Goal: Find specific fact: Find specific fact

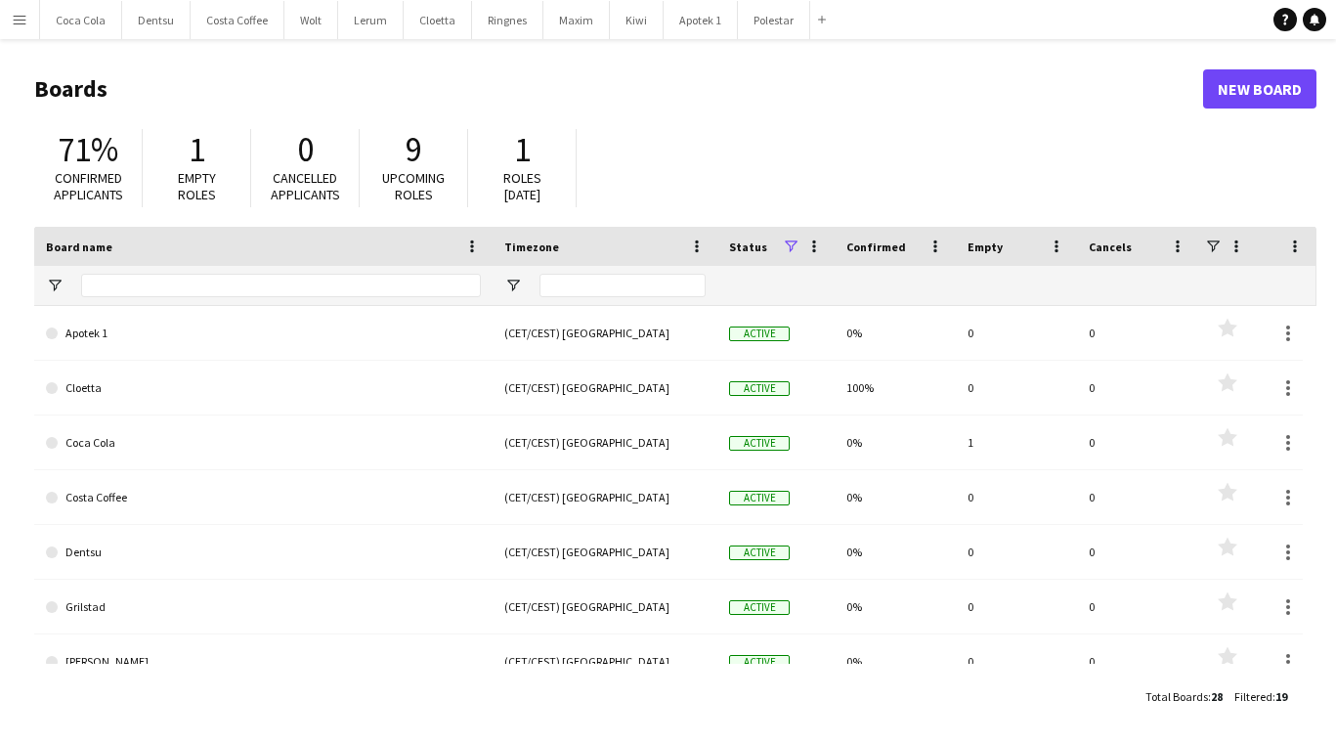
click at [22, 22] on app-icon "Menu" at bounding box center [20, 20] width 16 height 16
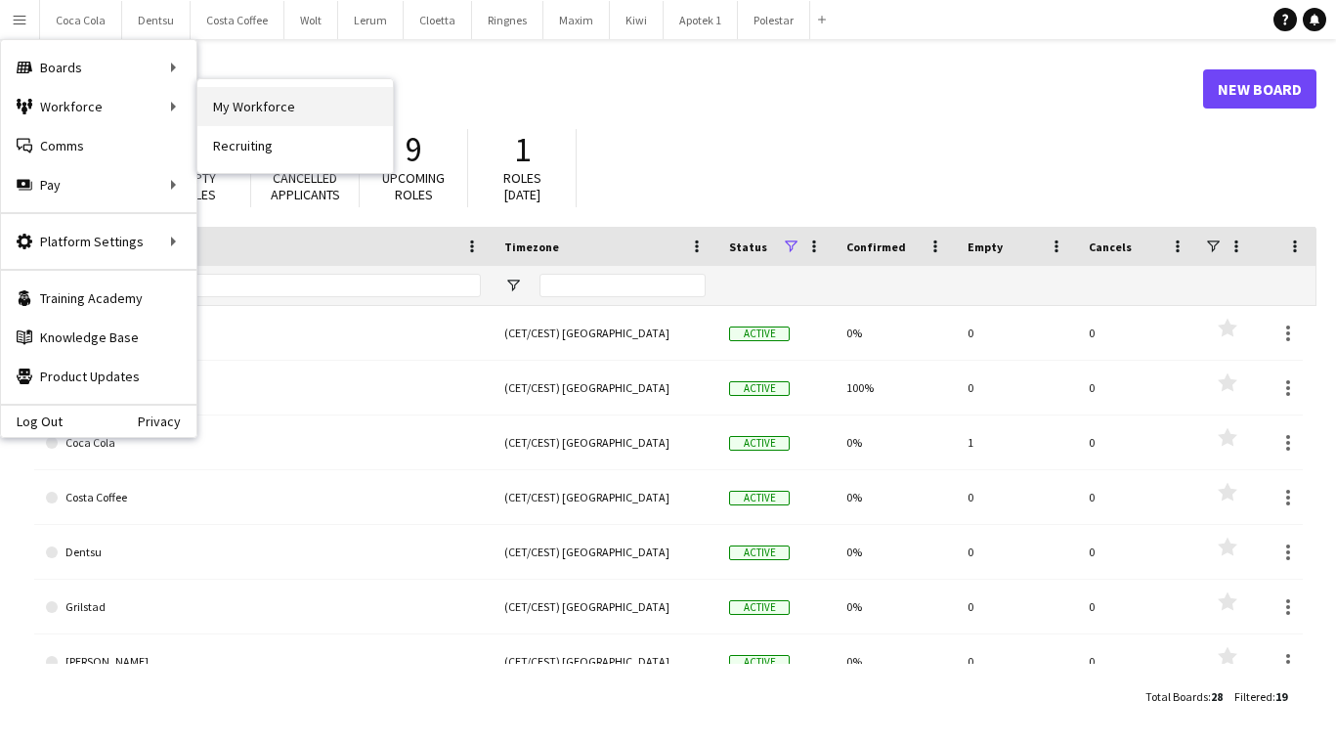
click at [247, 100] on link "My Workforce" at bounding box center [294, 106] width 195 height 39
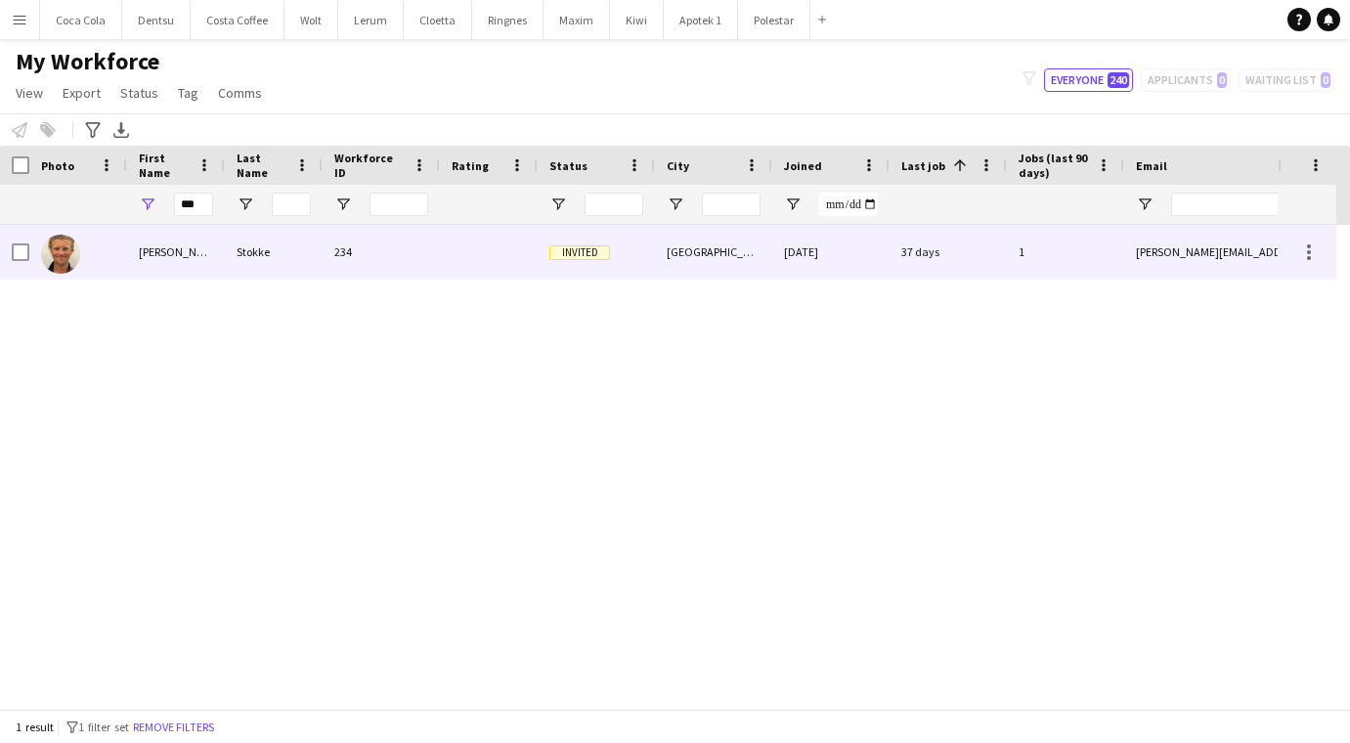
click at [321, 256] on div "Stokke" at bounding box center [274, 252] width 98 height 54
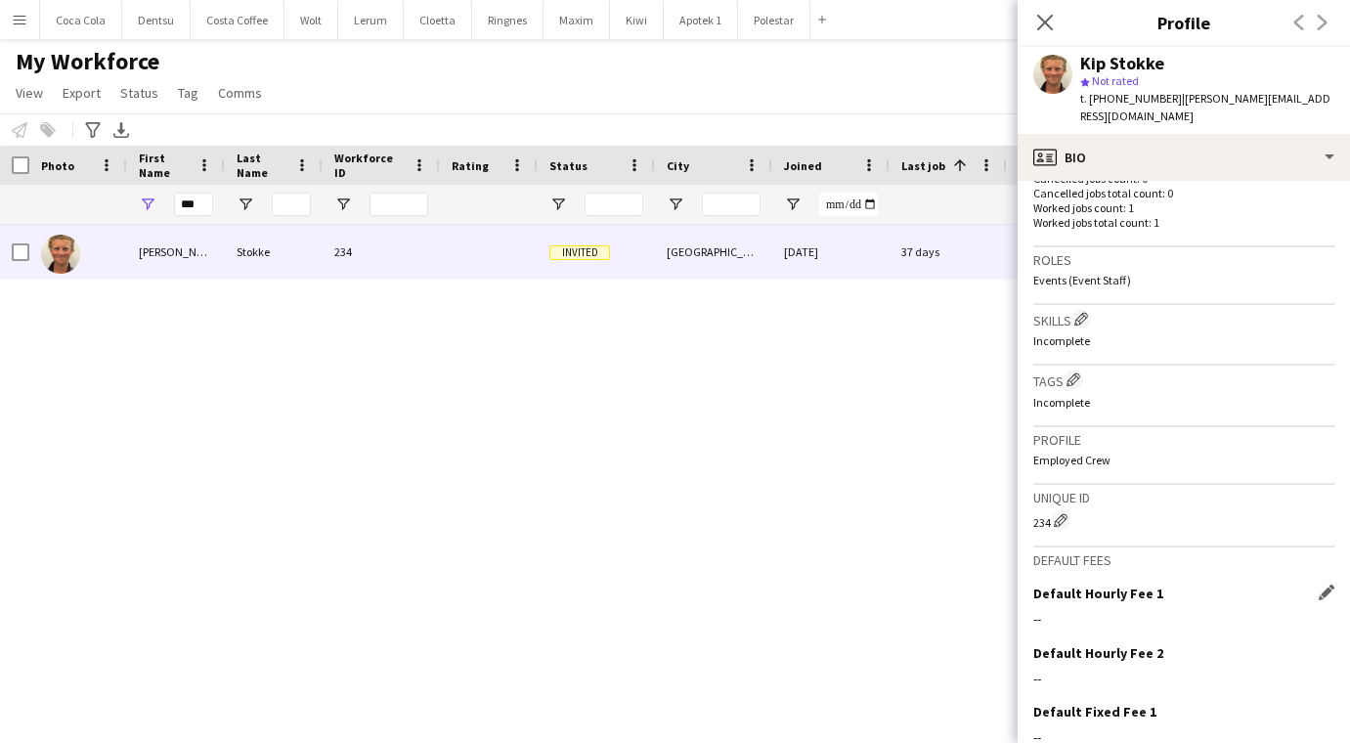
scroll to position [686, 0]
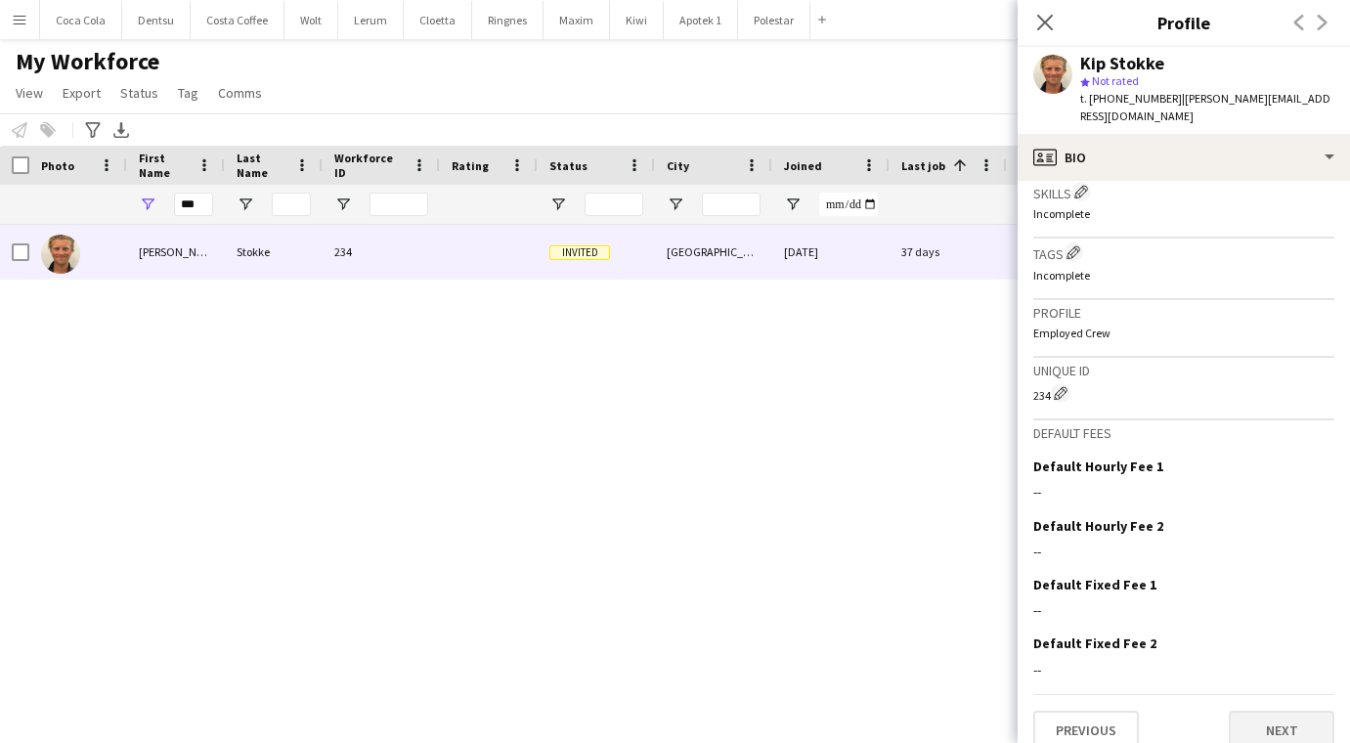
click at [1249, 711] on button "Next" at bounding box center [1282, 730] width 106 height 39
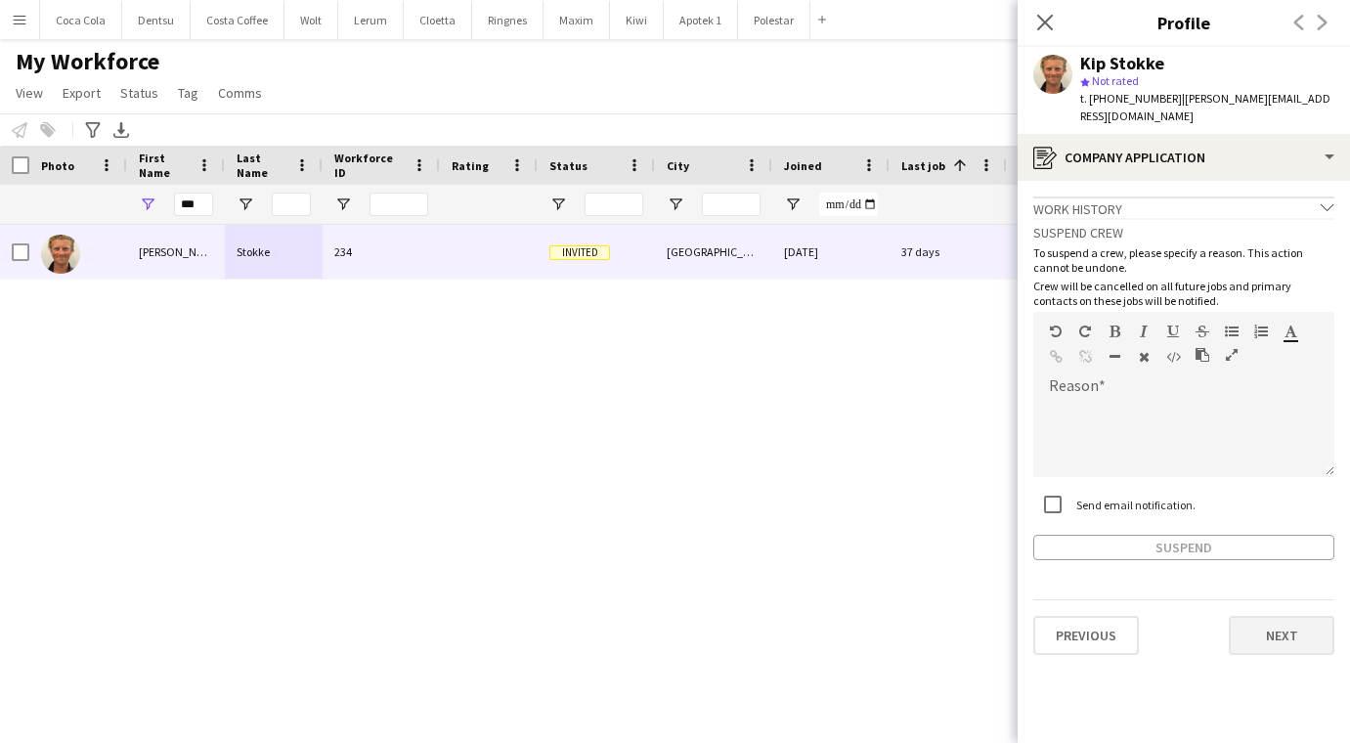
click at [1279, 616] on button "Next" at bounding box center [1282, 635] width 106 height 39
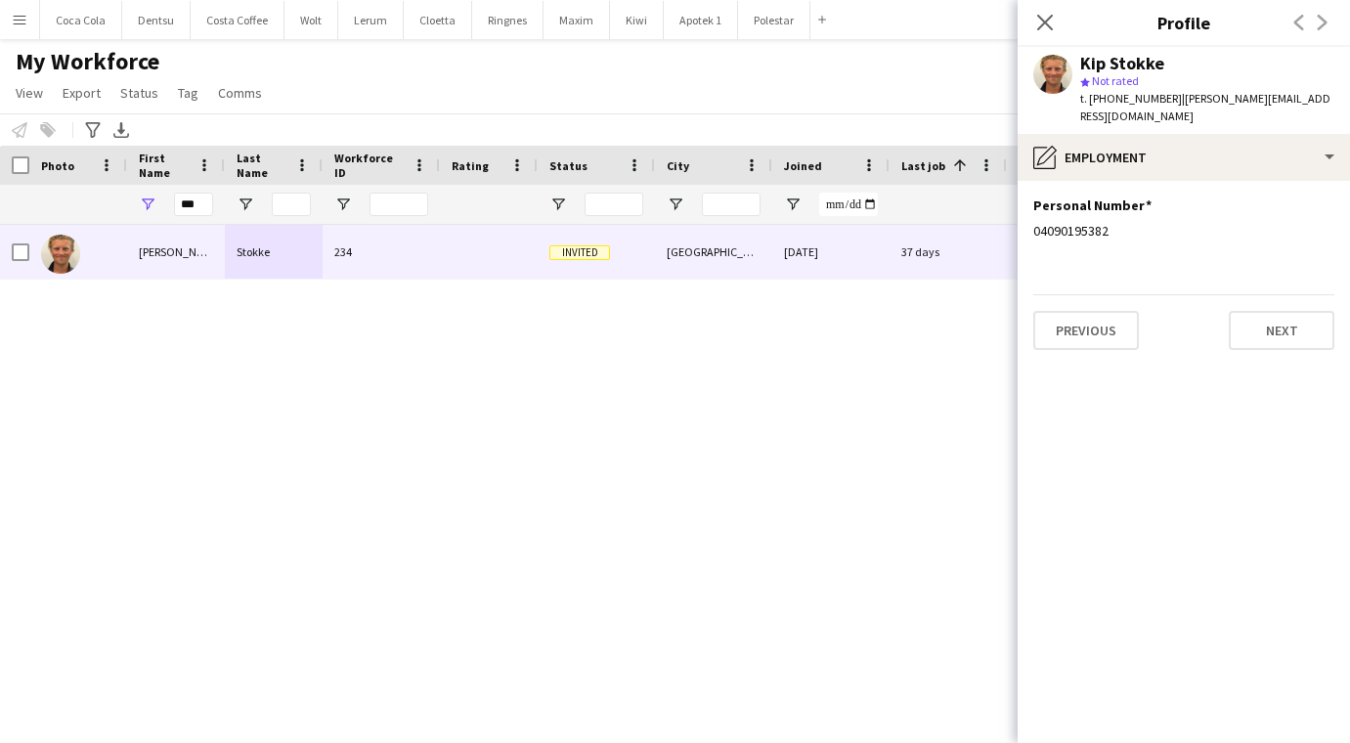
drag, startPoint x: 1104, startPoint y: 215, endPoint x: 1028, endPoint y: 209, distance: 76.5
click at [1028, 209] on app-section-data-types "Personal Number Edit this field 04090195382 Previous Next" at bounding box center [1183, 462] width 332 height 562
copy div "04090195382"
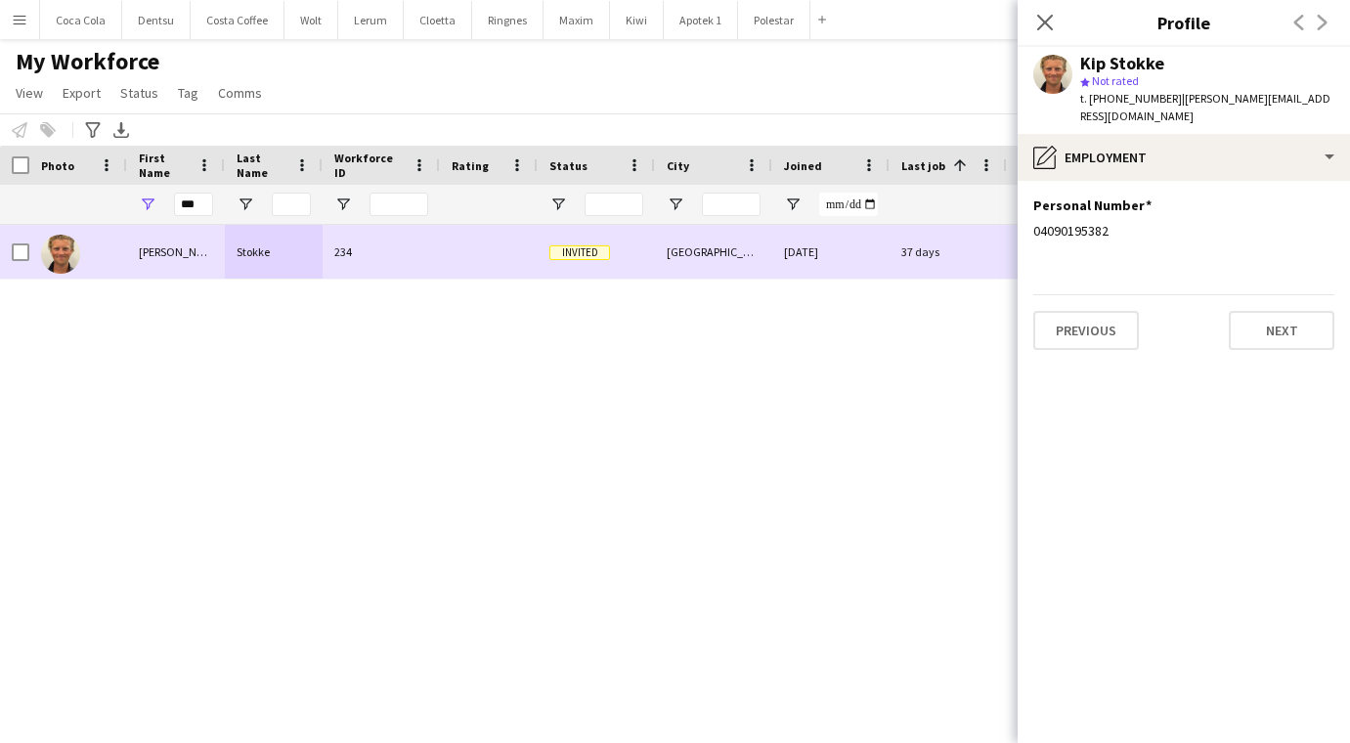
copy div "04090195382"
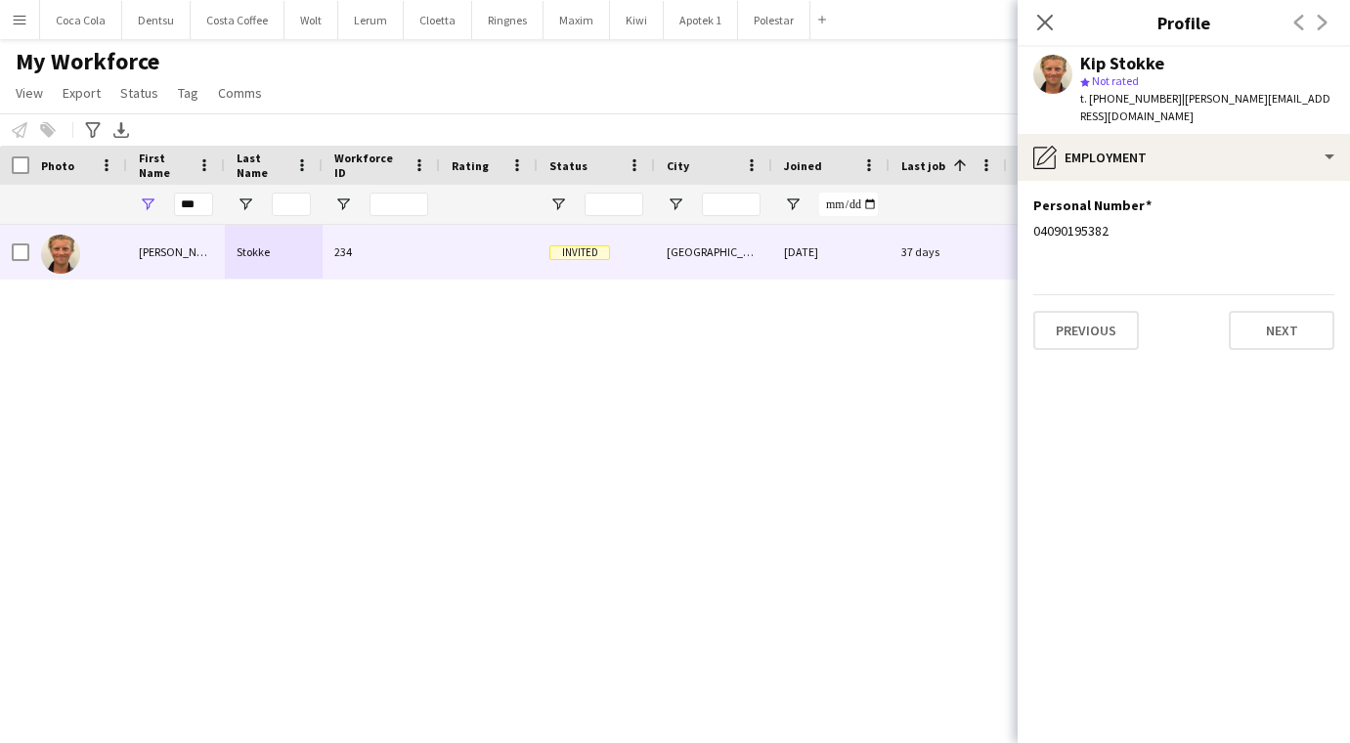
click at [1129, 241] on app-section-data-types "Personal Number Edit this field 04090195382 Previous Next" at bounding box center [1183, 462] width 332 height 562
drag, startPoint x: 1109, startPoint y: 204, endPoint x: 1074, endPoint y: 202, distance: 35.2
click at [1045, 201] on div "Personal Number Edit this field 04090195382" at bounding box center [1183, 225] width 301 height 59
copy div "04090195382"
click at [1260, 311] on button "Next" at bounding box center [1282, 330] width 106 height 39
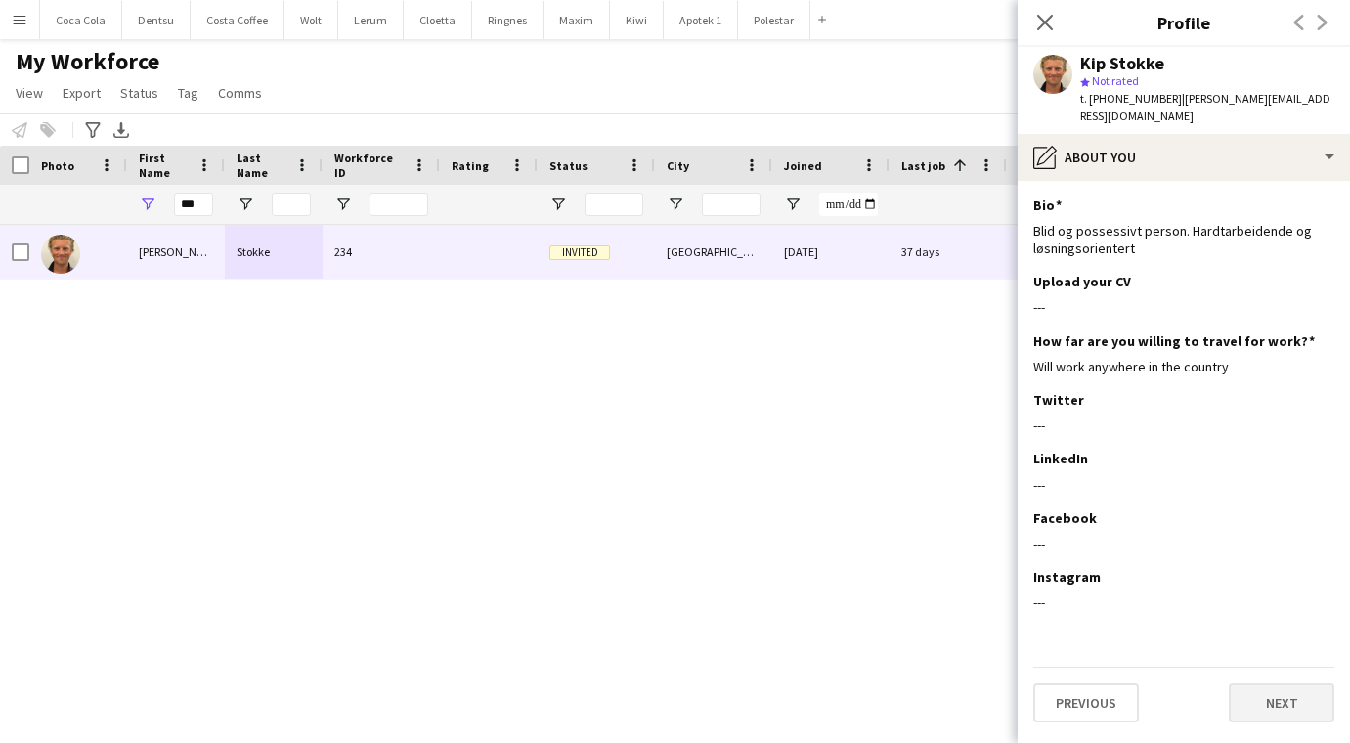
click at [1277, 683] on button "Next" at bounding box center [1282, 702] width 106 height 39
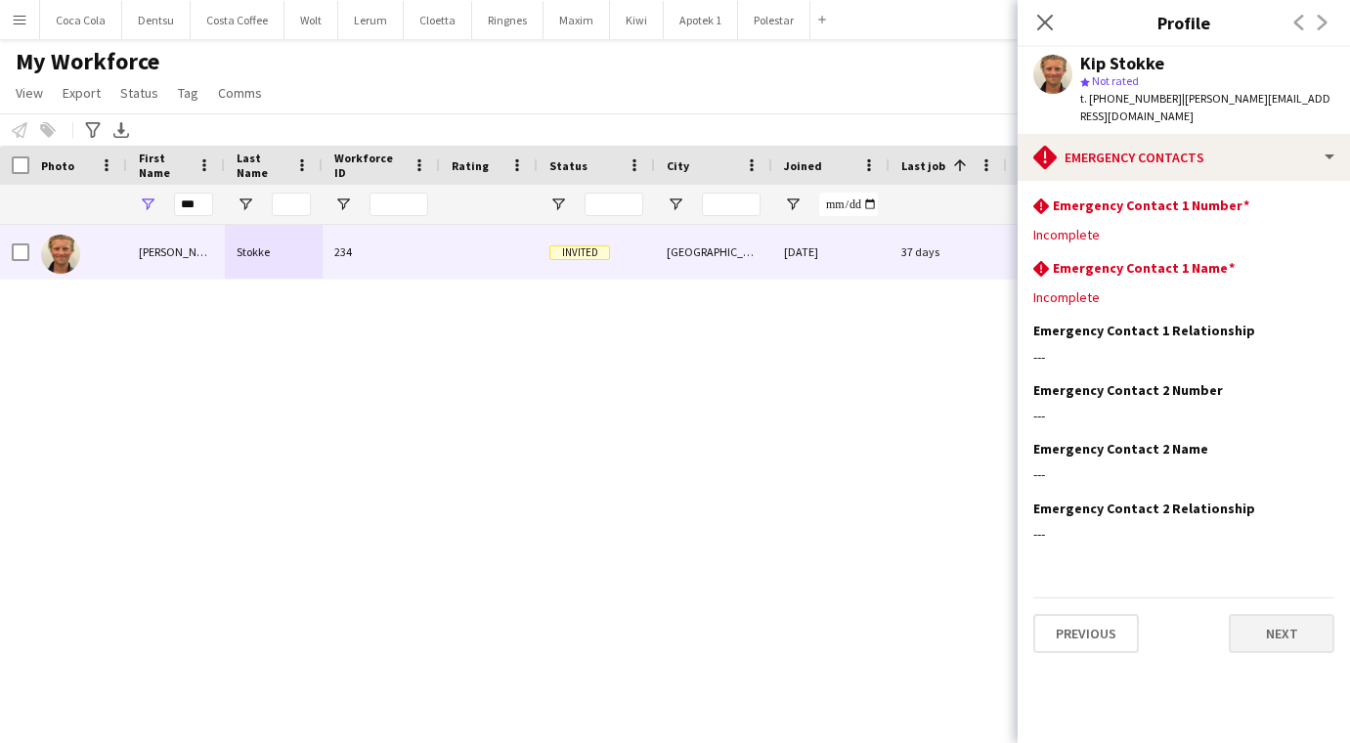
click at [1270, 614] on button "Next" at bounding box center [1282, 633] width 106 height 39
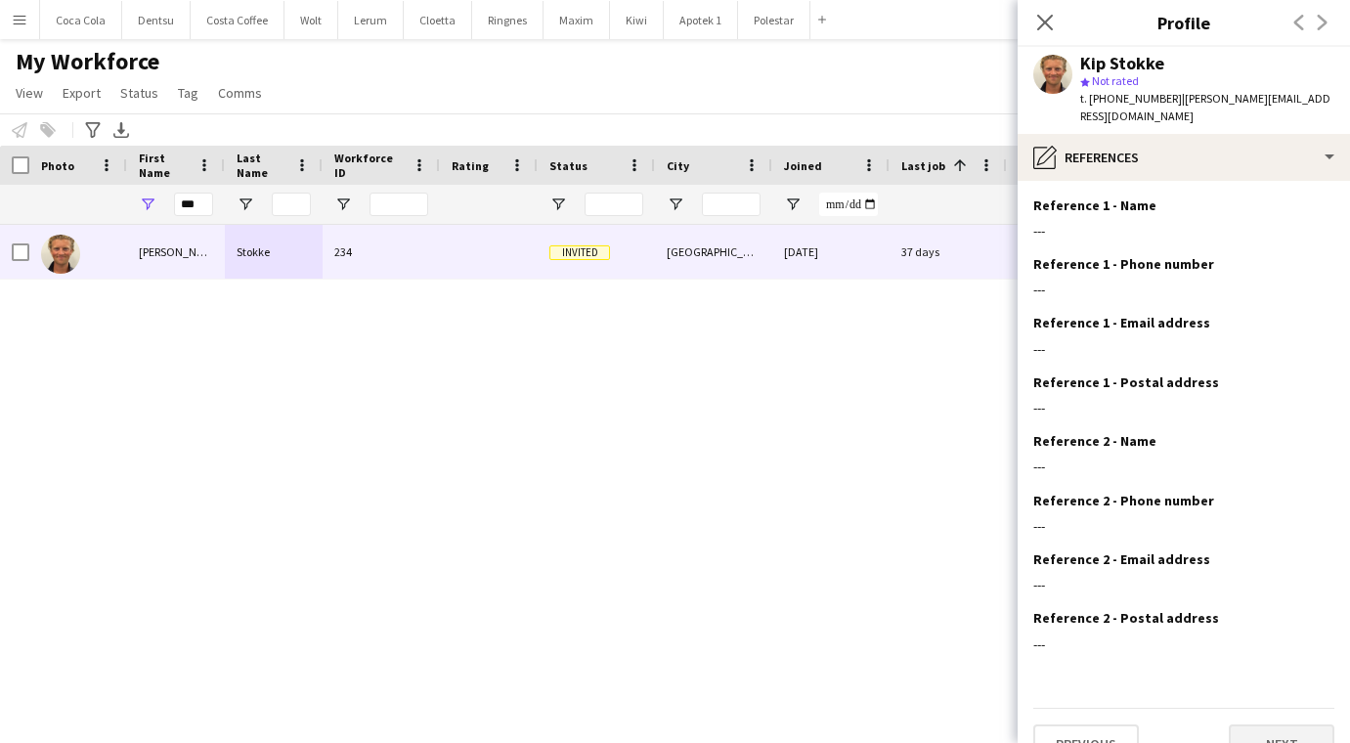
click at [1270, 724] on button "Next" at bounding box center [1282, 743] width 106 height 39
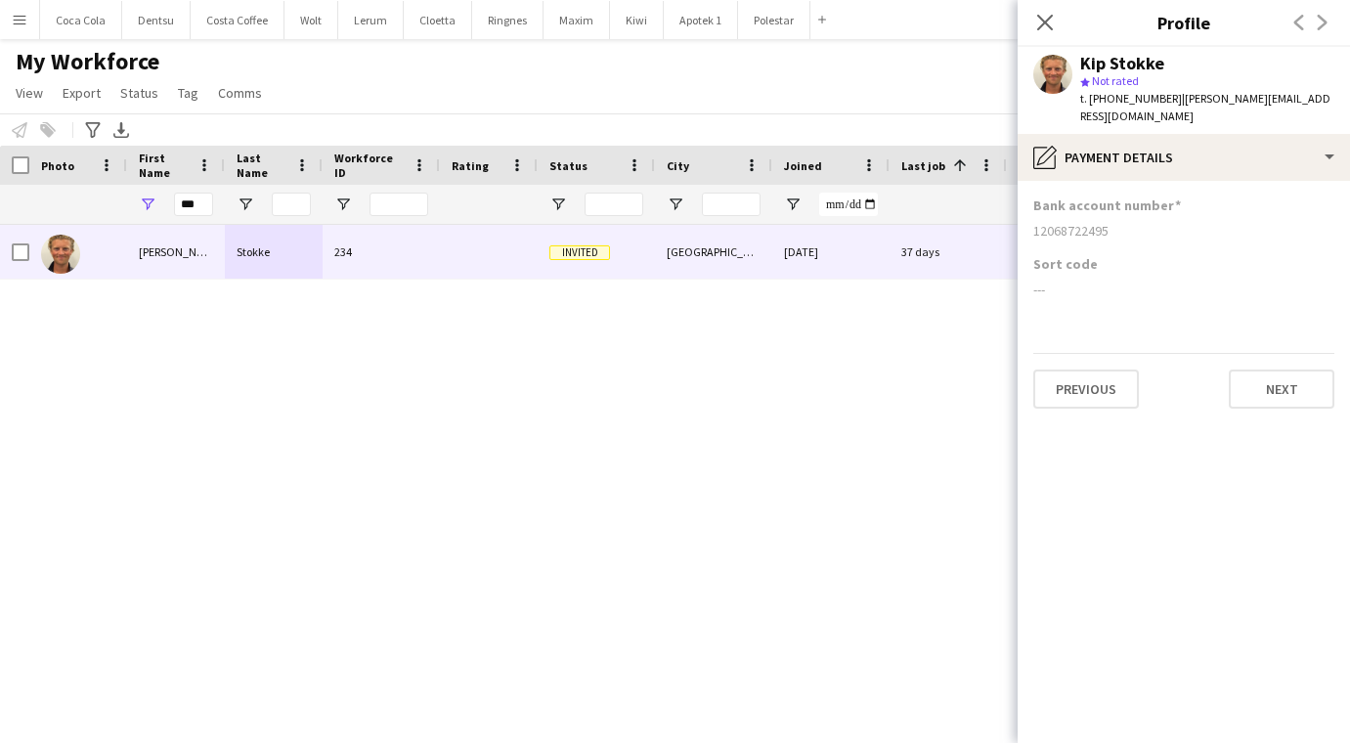
drag, startPoint x: 1115, startPoint y: 208, endPoint x: 1034, endPoint y: 215, distance: 81.4
click at [1033, 222] on div "12068722495" at bounding box center [1183, 231] width 301 height 18
copy div "12068722495"
click at [892, 518] on div "[PERSON_NAME] 234 Invited [GEOGRAPHIC_DATA] [DATE] 37 days 1 [PERSON_NAME][EMAI…" at bounding box center [645, 460] width 1291 height 470
